Goal: Information Seeking & Learning: Check status

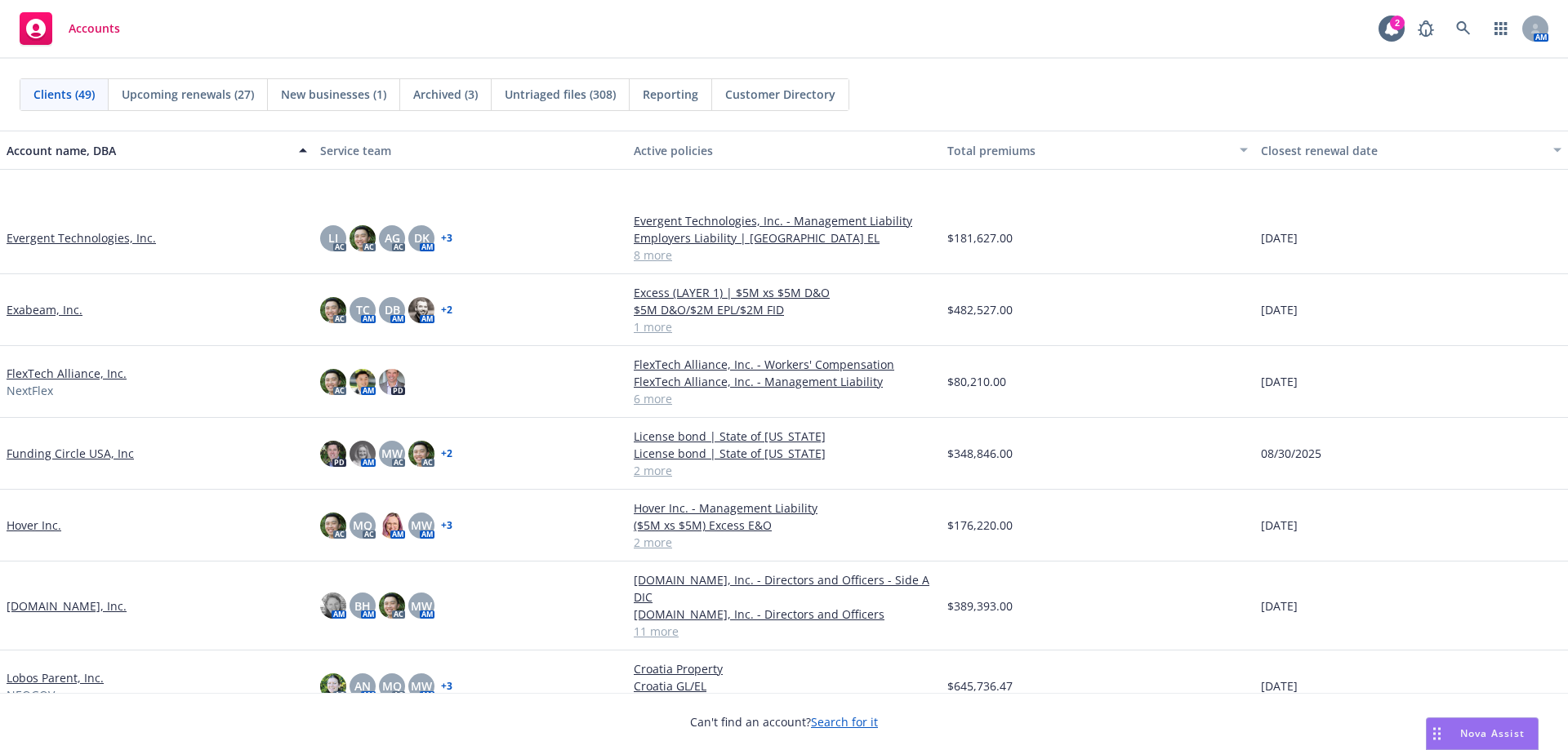
scroll to position [1388, 0]
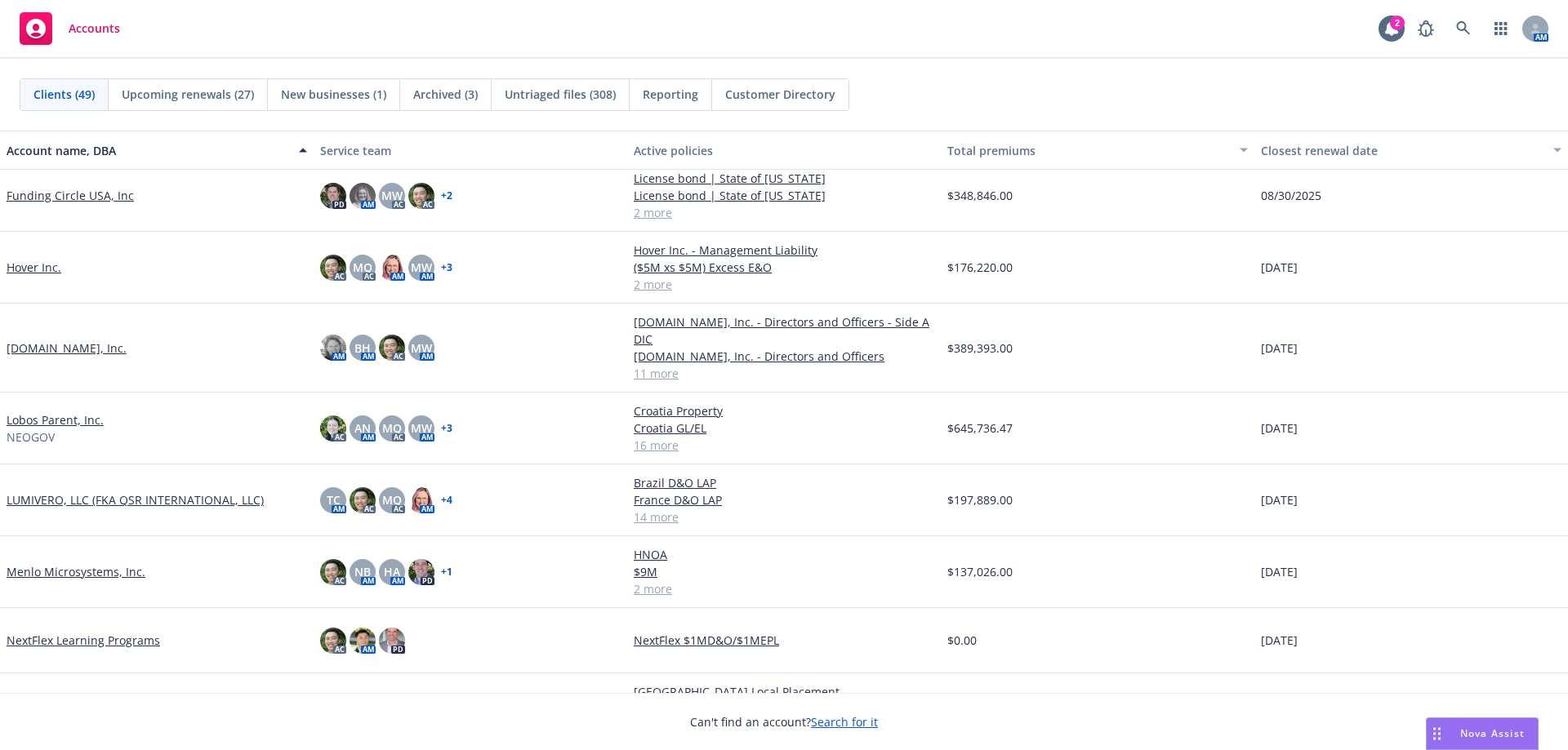
click at [82, 412] on link "Lobos Parent, Inc." at bounding box center [54, 420] width 97 height 17
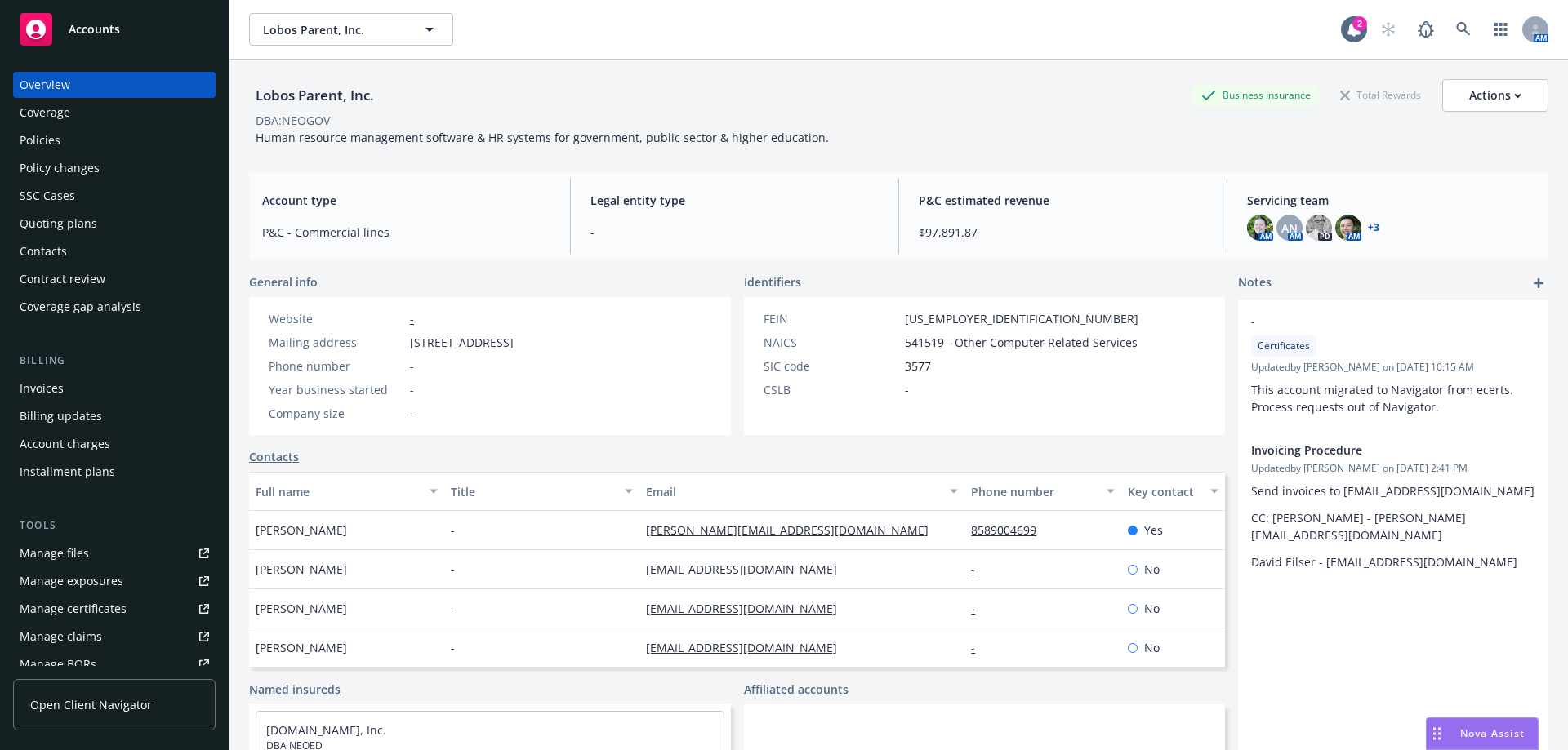
click at [99, 140] on div "Policies" at bounding box center [114, 140] width 189 height 26
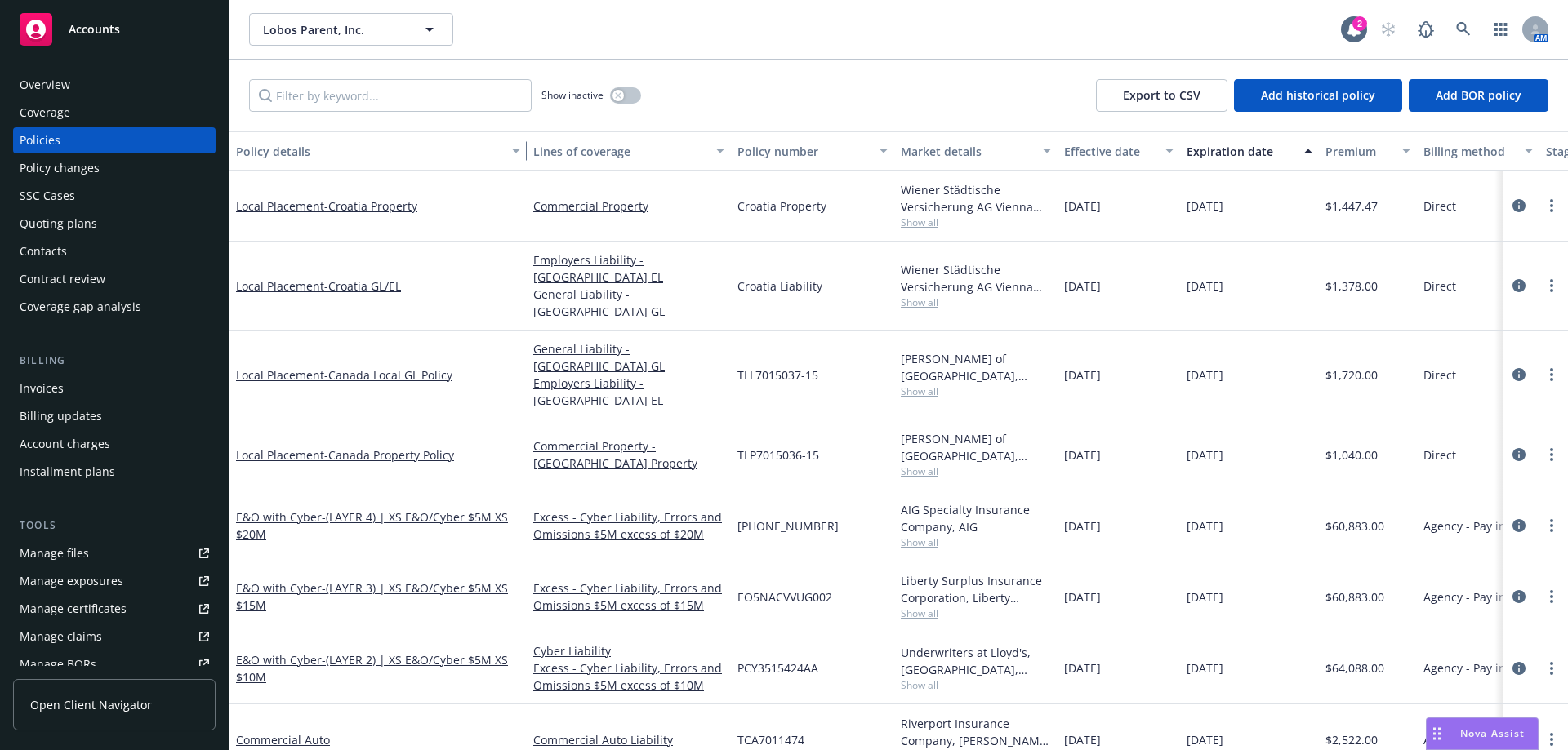
drag, startPoint x: 349, startPoint y: 160, endPoint x: 627, endPoint y: 157, distance: 278.0
click at [523, 157] on div "button" at bounding box center [519, 151] width 8 height 37
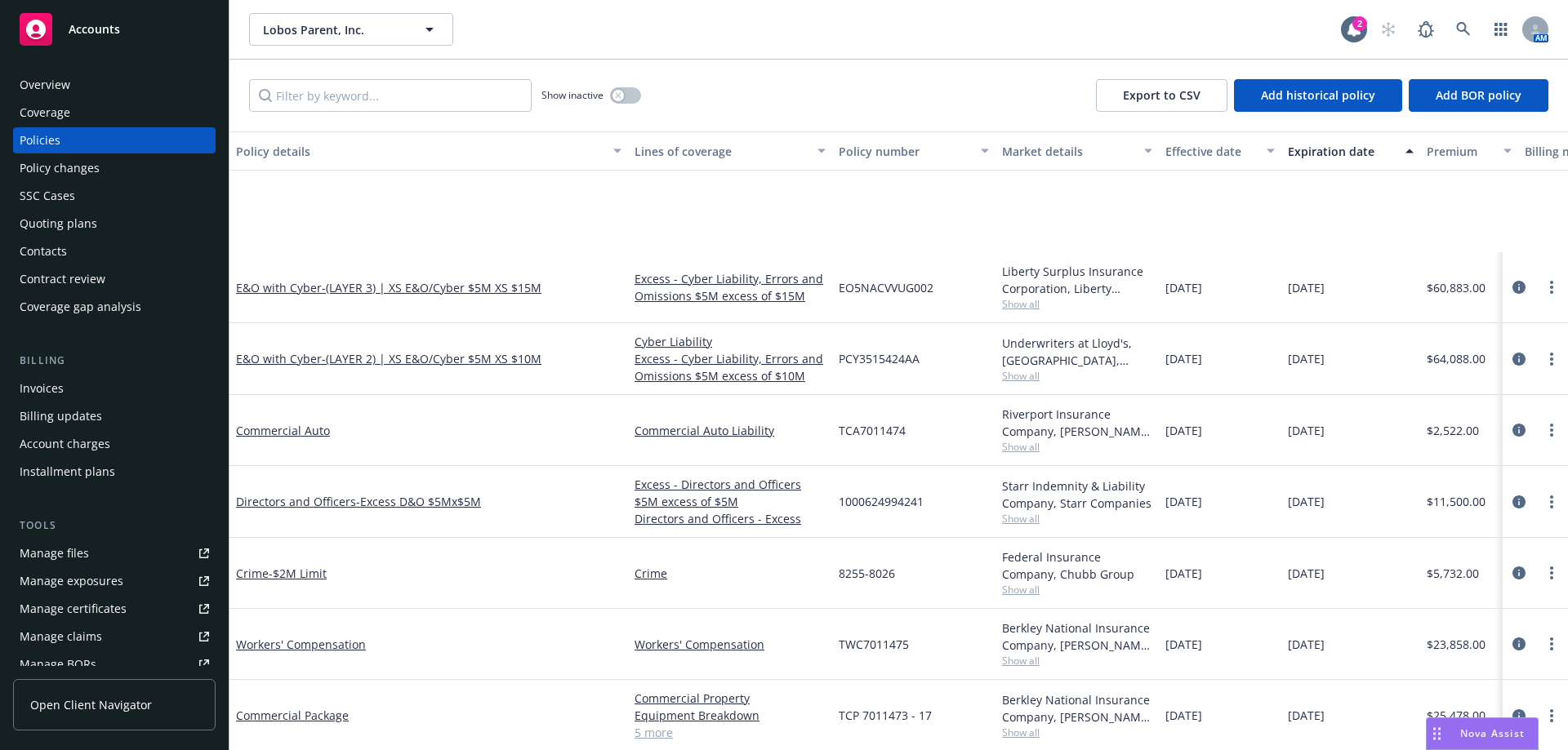
scroll to position [408, 0]
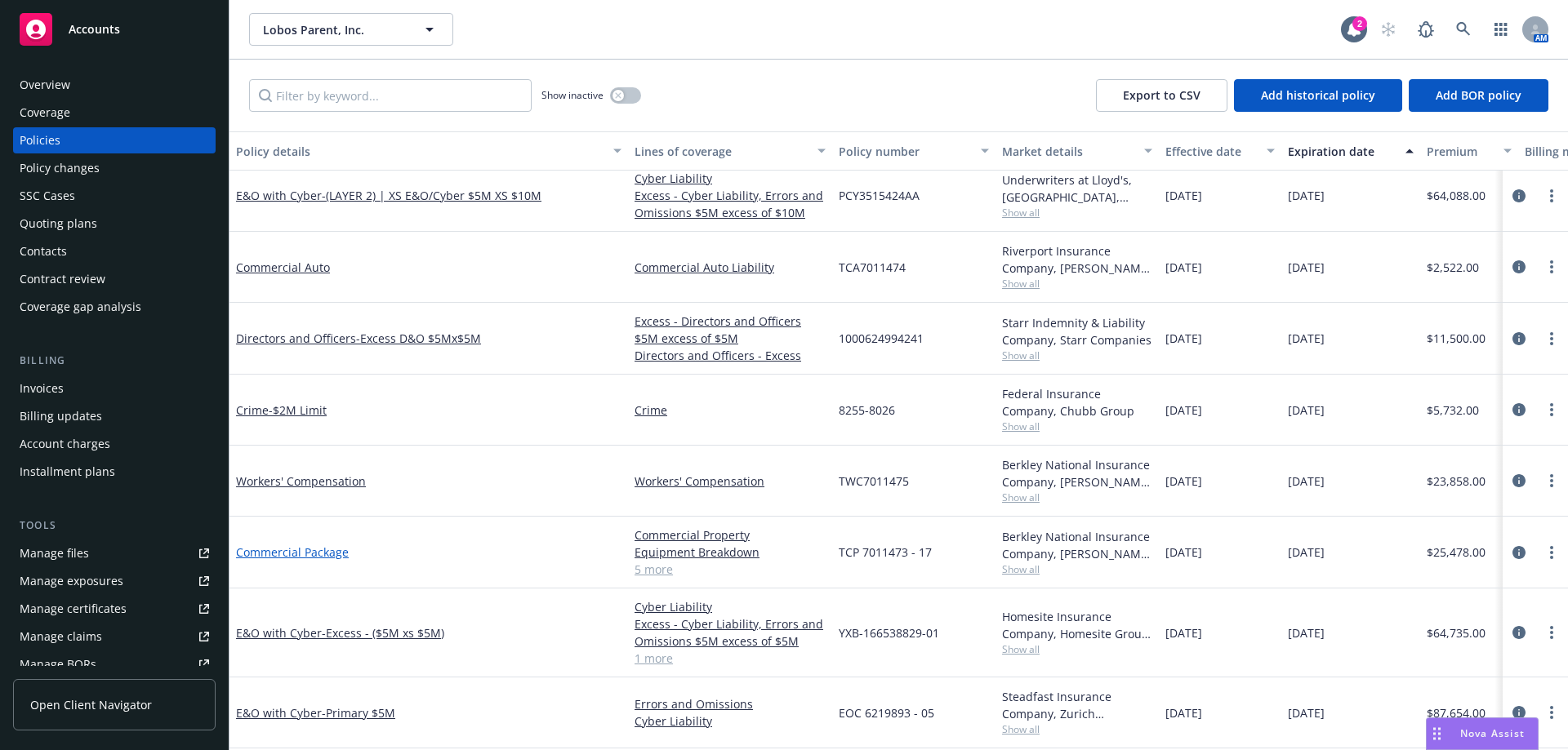
click at [325, 557] on link "Commercial Package" at bounding box center [292, 552] width 113 height 15
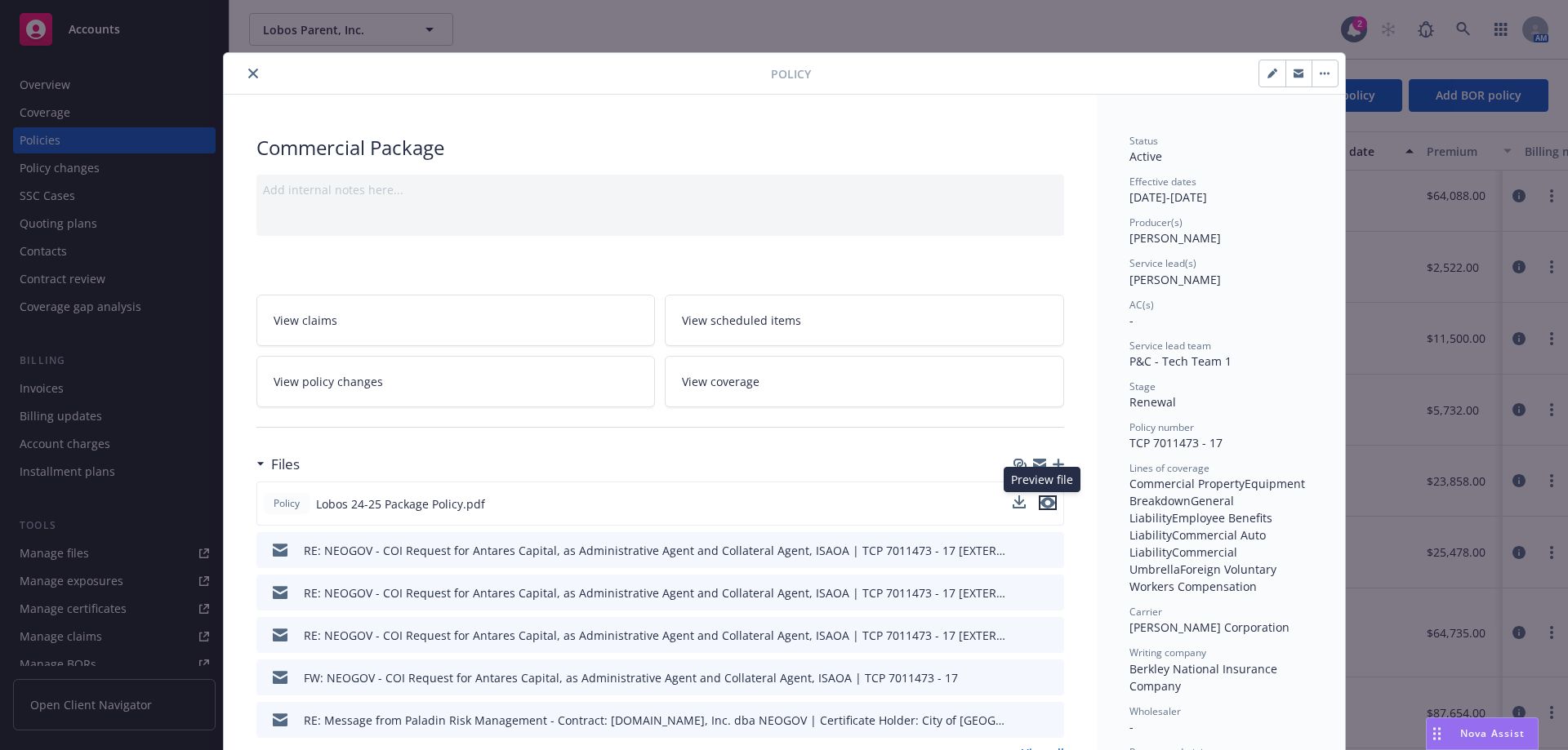
click at [1045, 497] on icon "preview file" at bounding box center [1048, 502] width 15 height 12
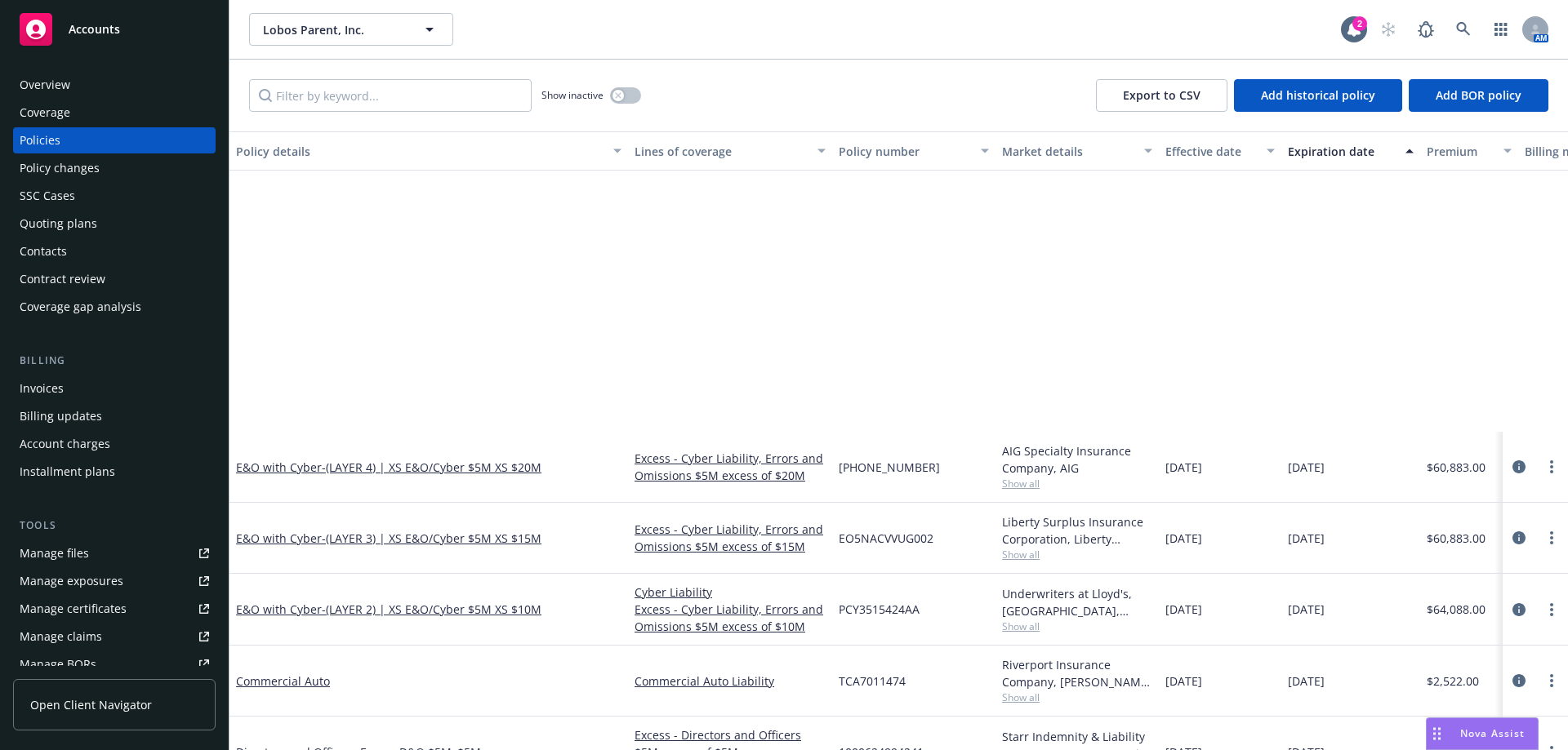
scroll to position [327, 0]
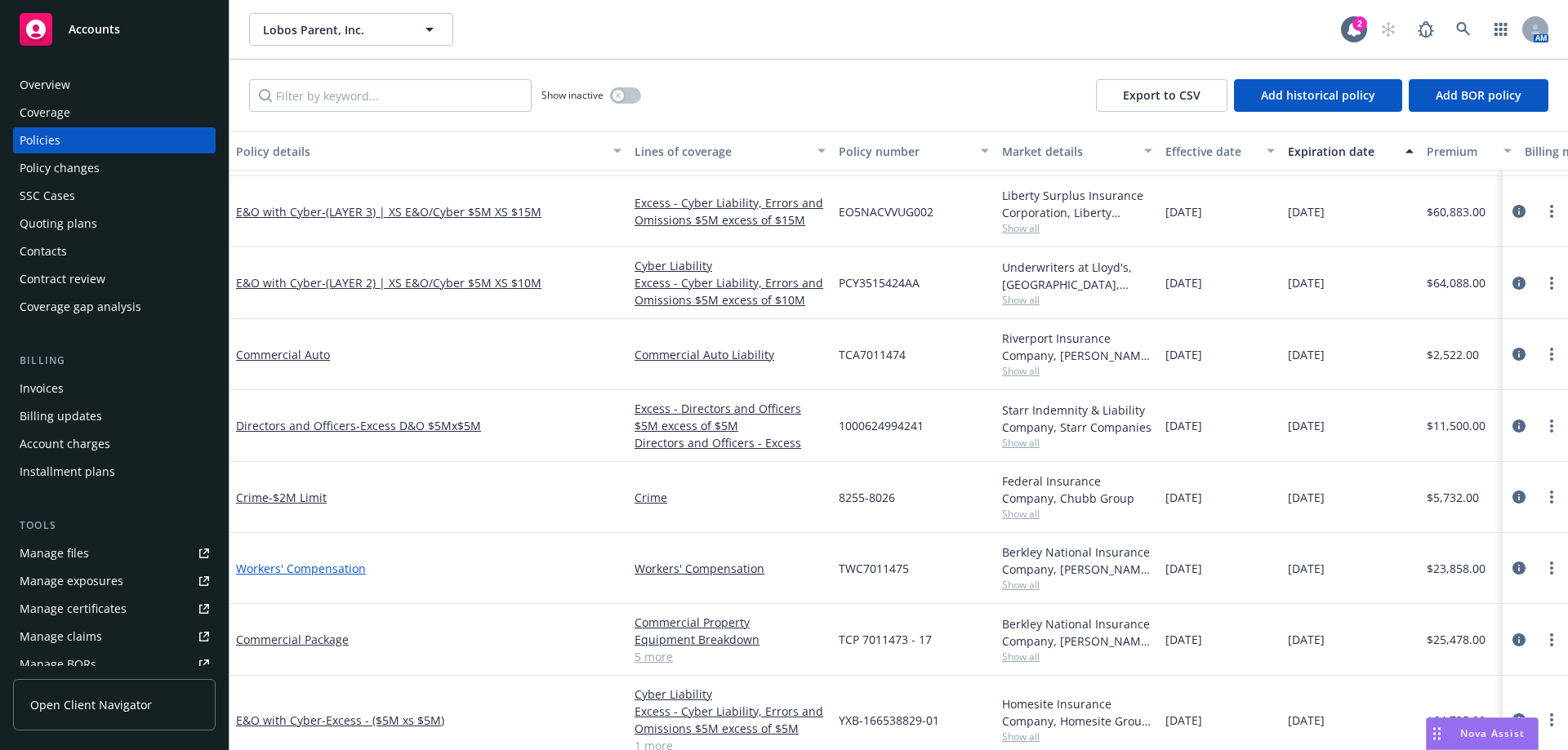
click at [352, 573] on link "Workers' Compensation" at bounding box center [301, 568] width 130 height 15
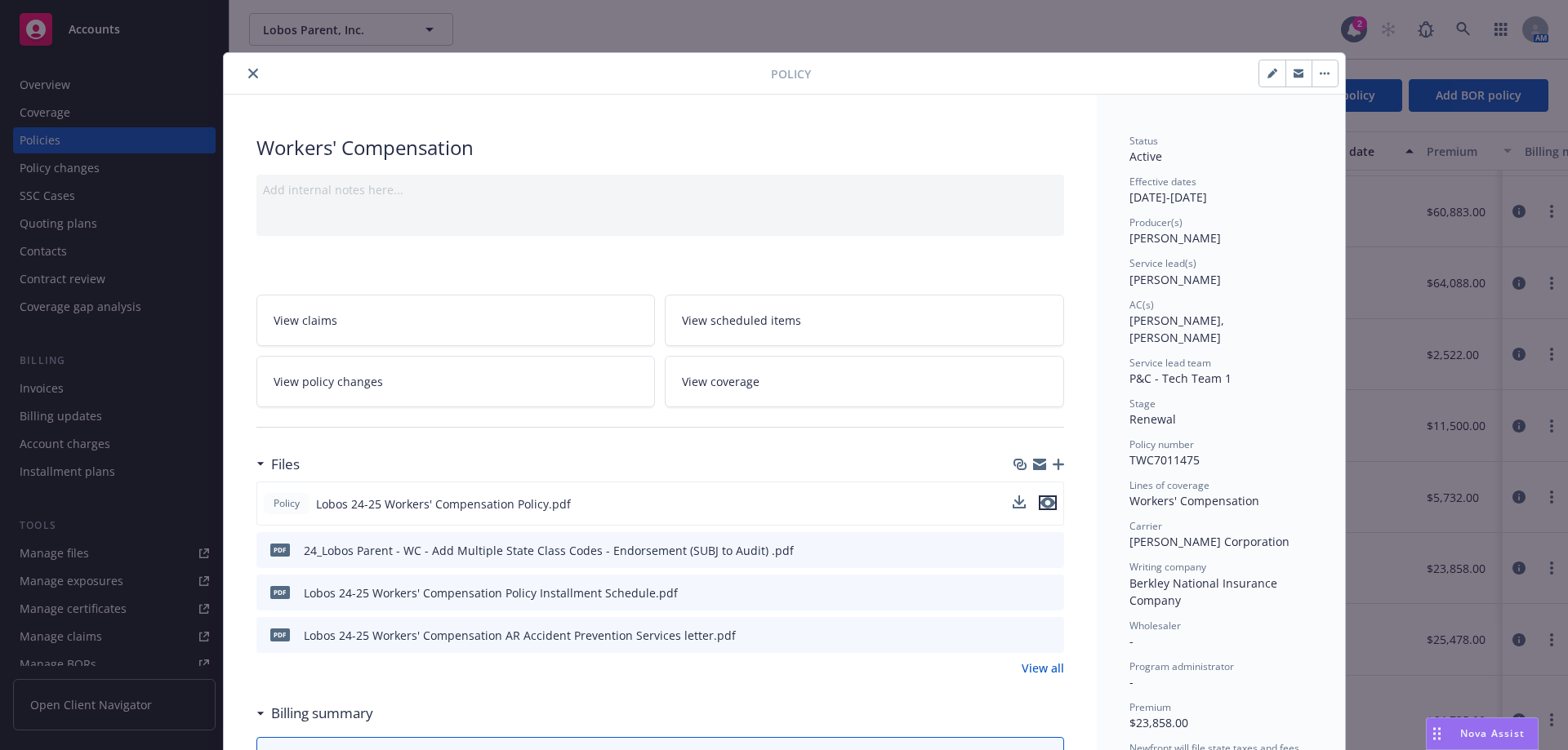
click at [1041, 506] on icon "preview file" at bounding box center [1048, 502] width 15 height 12
click at [250, 67] on button "close" at bounding box center [253, 74] width 20 height 20
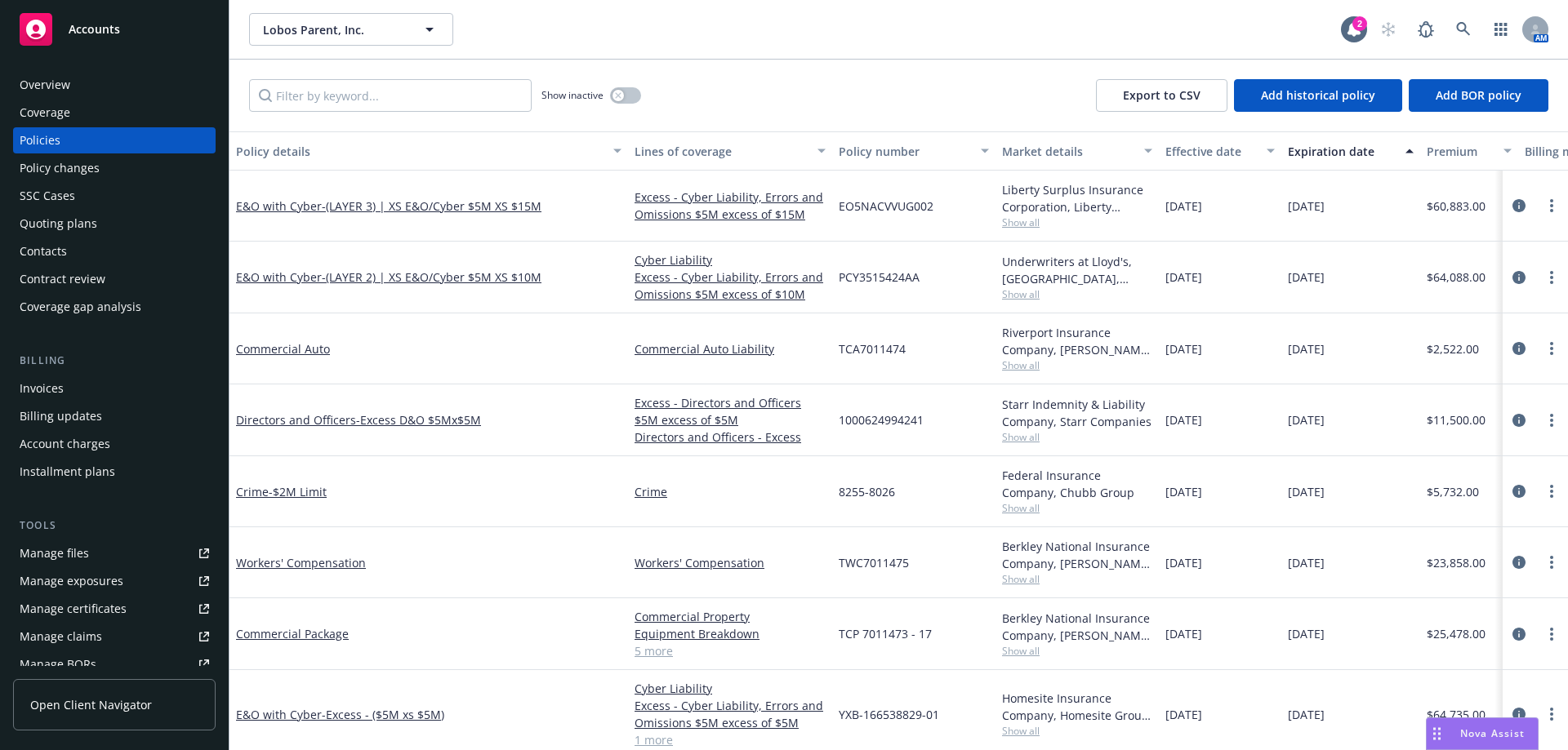
scroll to position [408, 0]
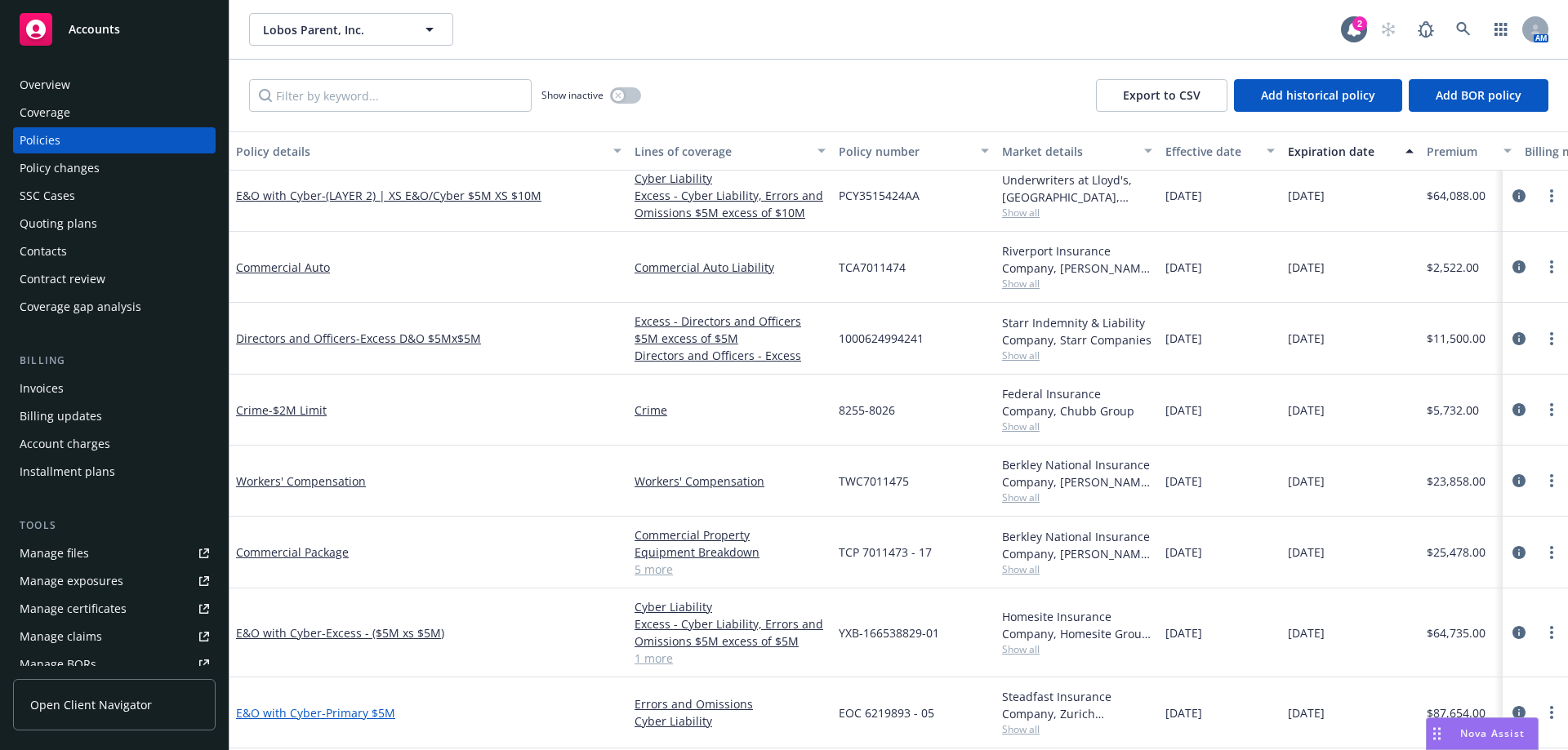
click at [383, 717] on span "- Primary $5M" at bounding box center [358, 713] width 74 height 15
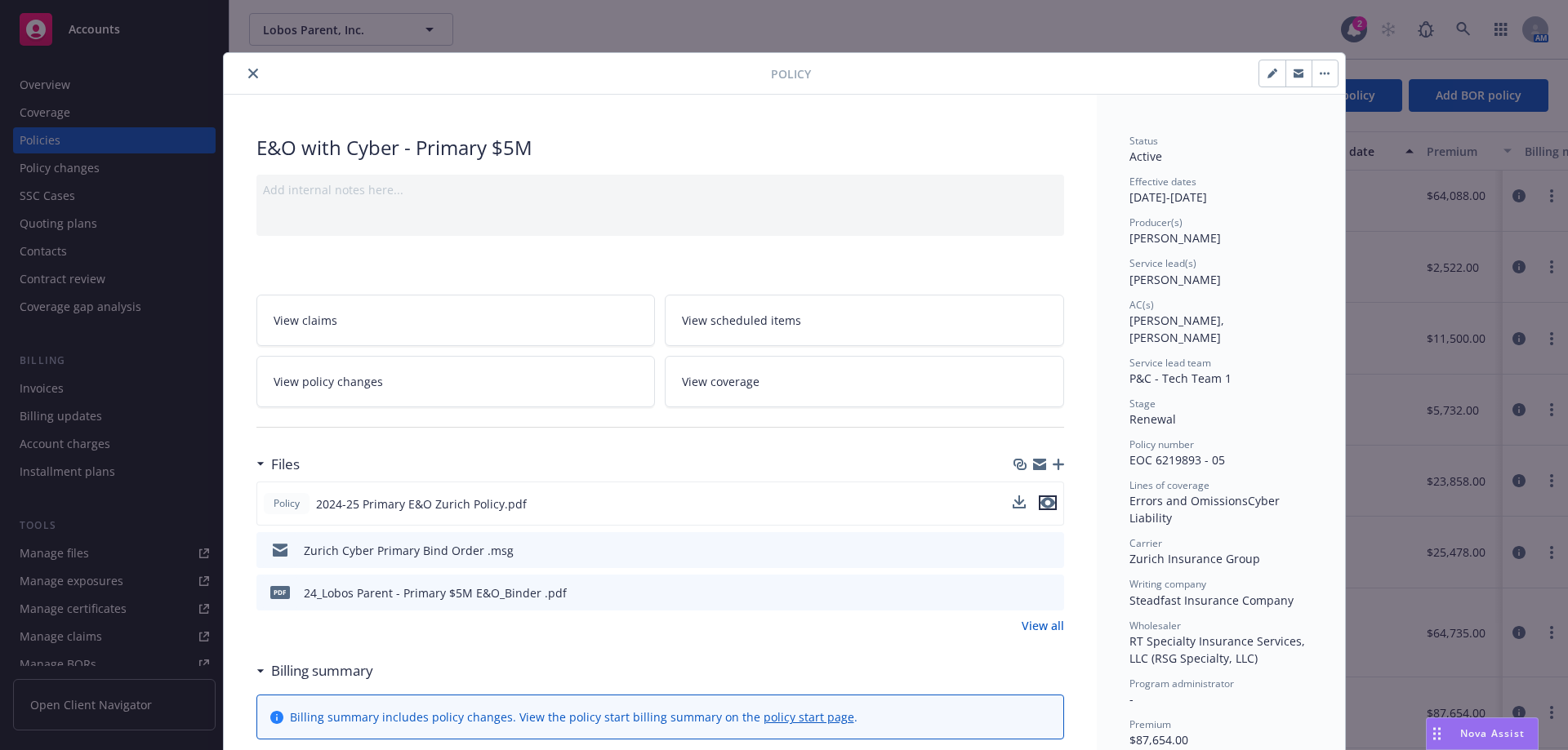
click at [1046, 505] on icon "preview file" at bounding box center [1048, 502] width 15 height 12
